Goal: Information Seeking & Learning: Understand process/instructions

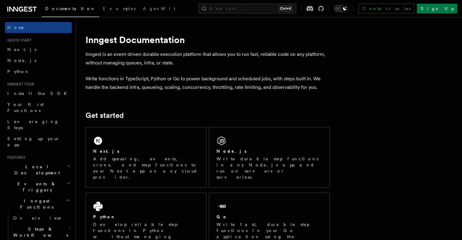
click at [154, 38] on h1 "Inngest Documentation" at bounding box center [207, 39] width 244 height 11
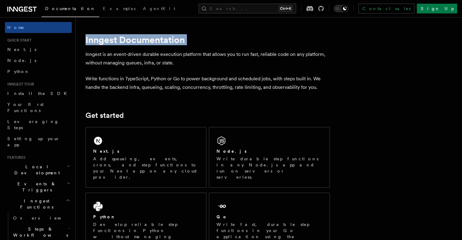
click at [154, 38] on h1 "Inngest Documentation" at bounding box center [207, 39] width 244 height 11
drag, startPoint x: 154, startPoint y: 38, endPoint x: 149, endPoint y: 38, distance: 4.9
click at [149, 38] on h1 "Inngest Documentation" at bounding box center [207, 39] width 244 height 11
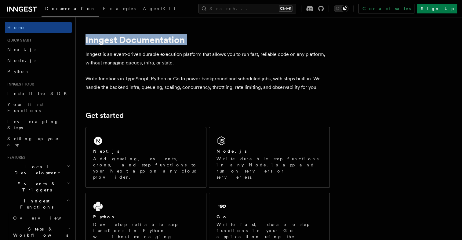
drag, startPoint x: 149, startPoint y: 38, endPoint x: 132, endPoint y: 38, distance: 17.1
click at [132, 38] on h1 "Inngest Documentation" at bounding box center [207, 39] width 244 height 11
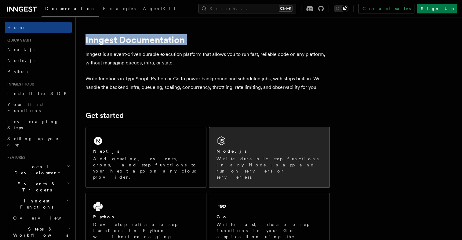
click at [227, 142] on div "Node.js Write durable step functions in any Node.js app and run on servers or s…" at bounding box center [269, 157] width 120 height 60
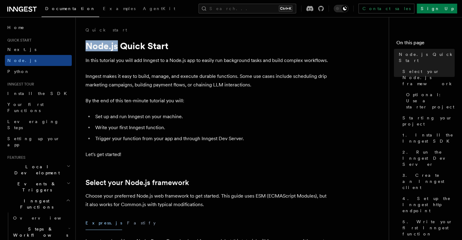
drag, startPoint x: 85, startPoint y: 44, endPoint x: 117, endPoint y: 41, distance: 32.2
click at [117, 41] on h1 "Node.js Quick Start" at bounding box center [207, 45] width 244 height 11
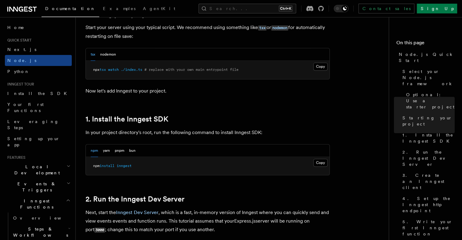
scroll to position [305, 0]
